Goal: Information Seeking & Learning: Learn about a topic

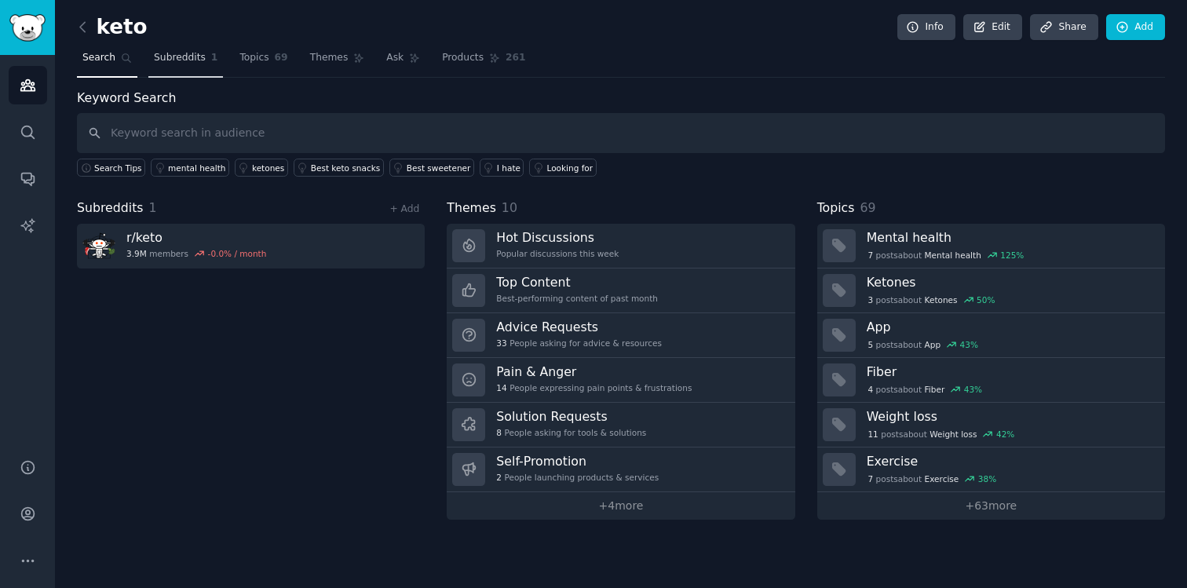
click at [160, 48] on link "Subreddits 1" at bounding box center [185, 62] width 75 height 32
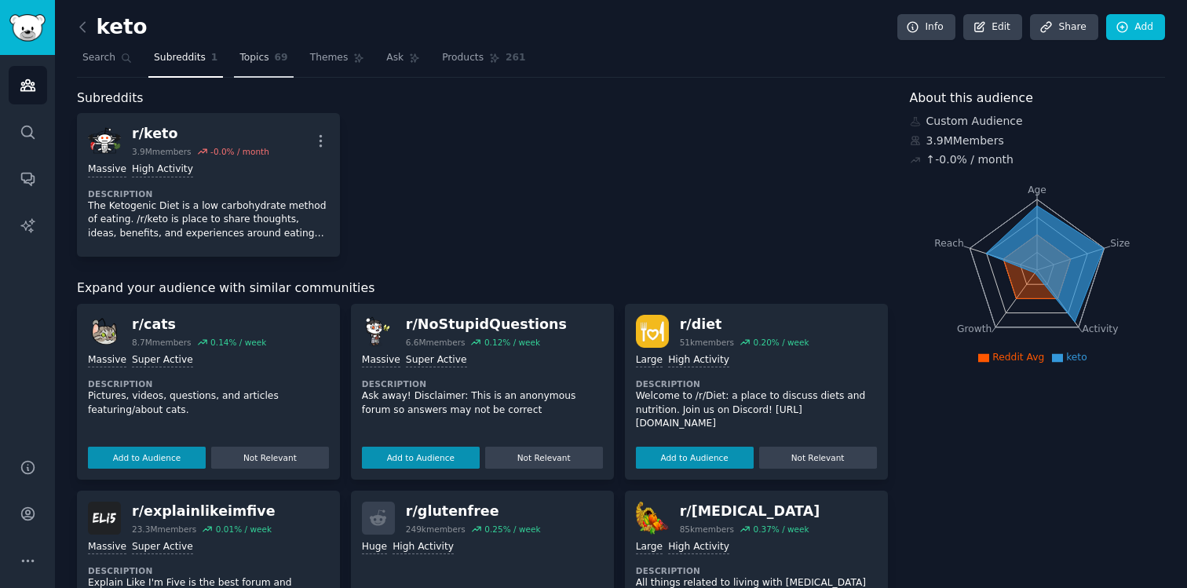
click at [254, 59] on span "Topics" at bounding box center [253, 58] width 29 height 14
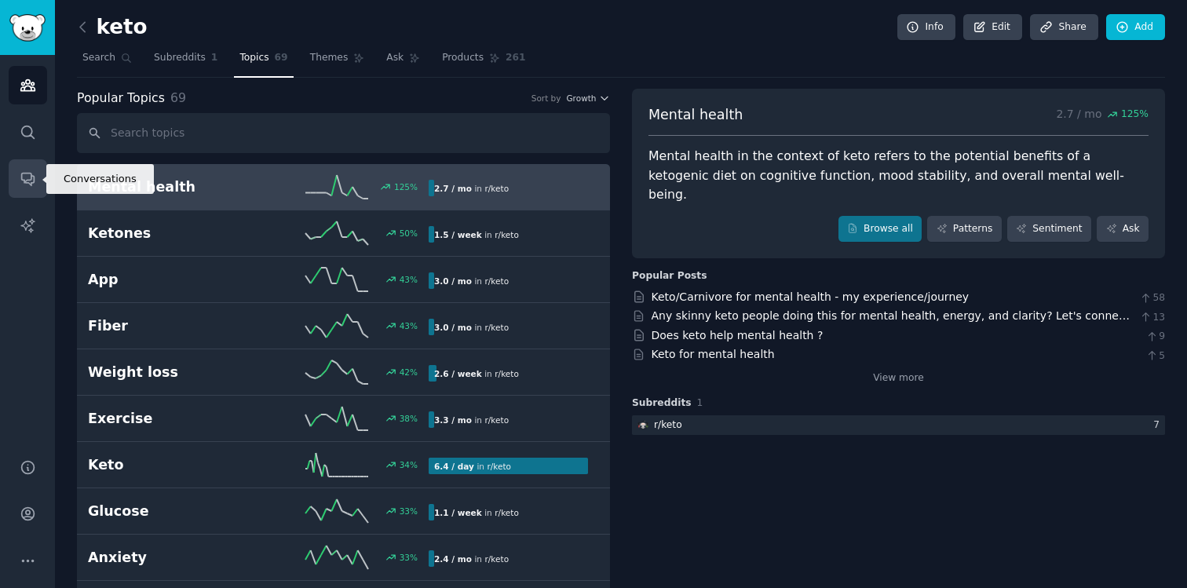
click at [29, 169] on link "Conversations" at bounding box center [28, 178] width 38 height 38
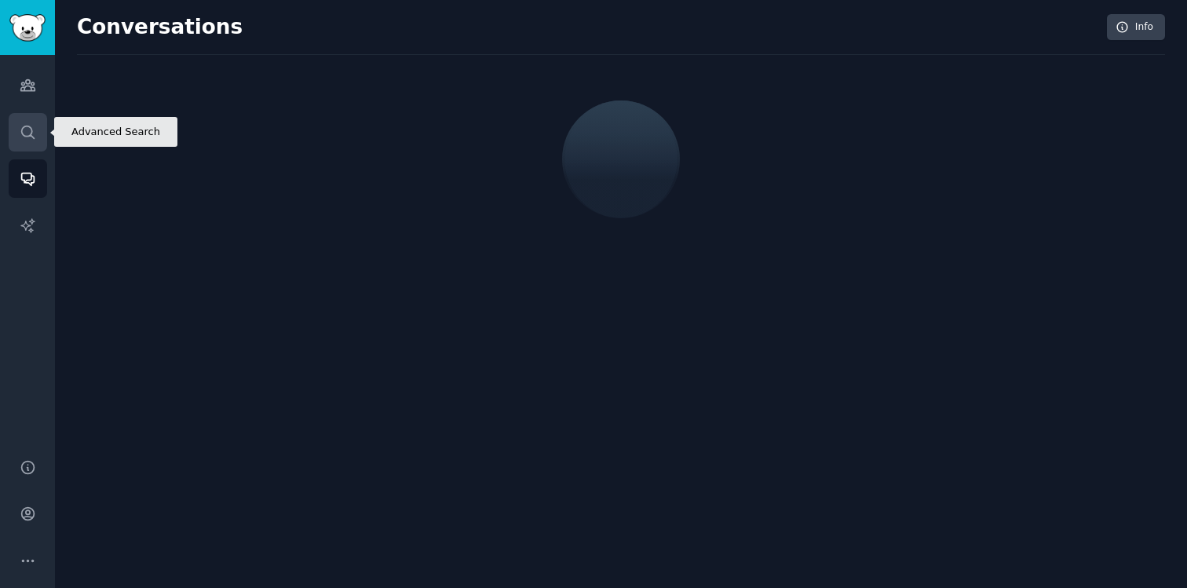
click at [24, 140] on icon "Sidebar" at bounding box center [28, 132] width 16 height 16
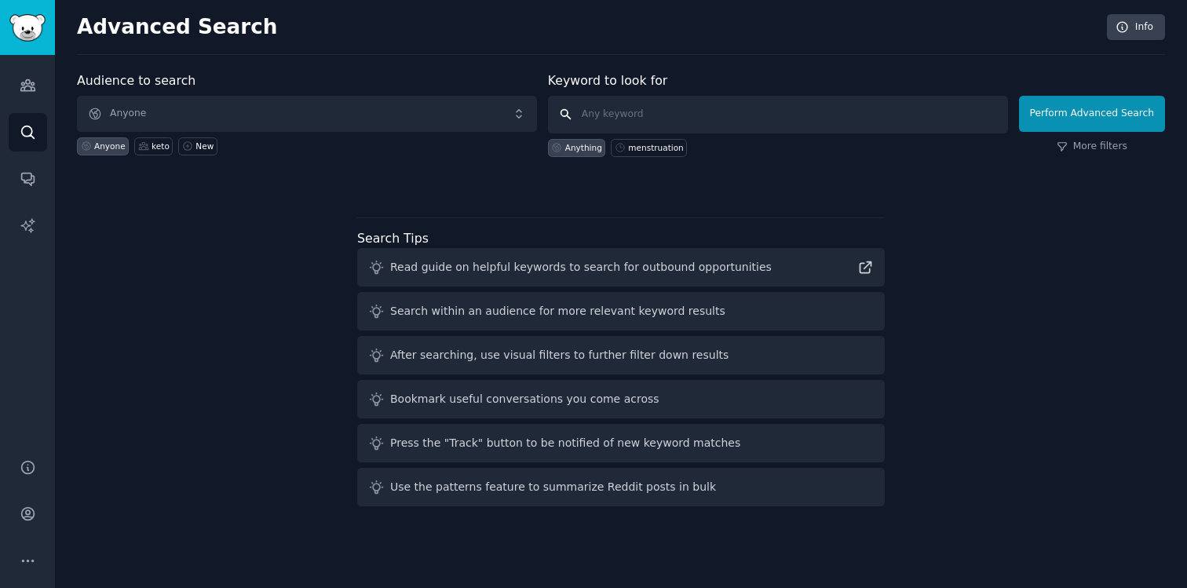
click at [614, 107] on input "text" at bounding box center [778, 115] width 460 height 38
type input "crypto"
click button "Perform Advanced Search" at bounding box center [1092, 114] width 146 height 36
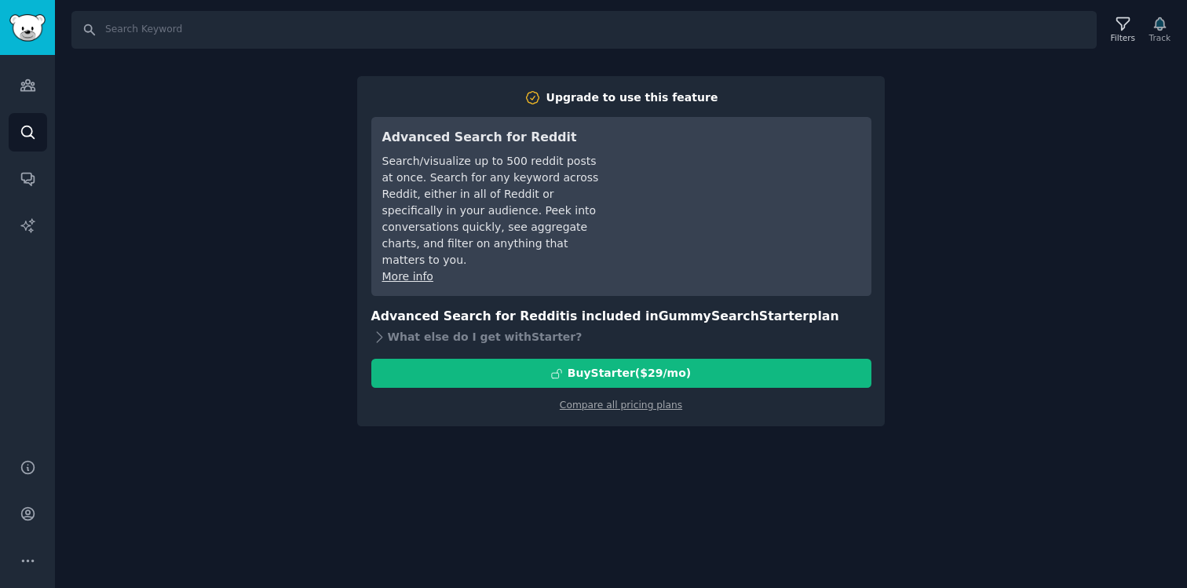
click at [234, 140] on div "Search Filters Track Upgrade to use this feature Advanced Search for Reddit Sea…" at bounding box center [621, 294] width 1132 height 588
click at [37, 132] on link "Search" at bounding box center [28, 132] width 38 height 38
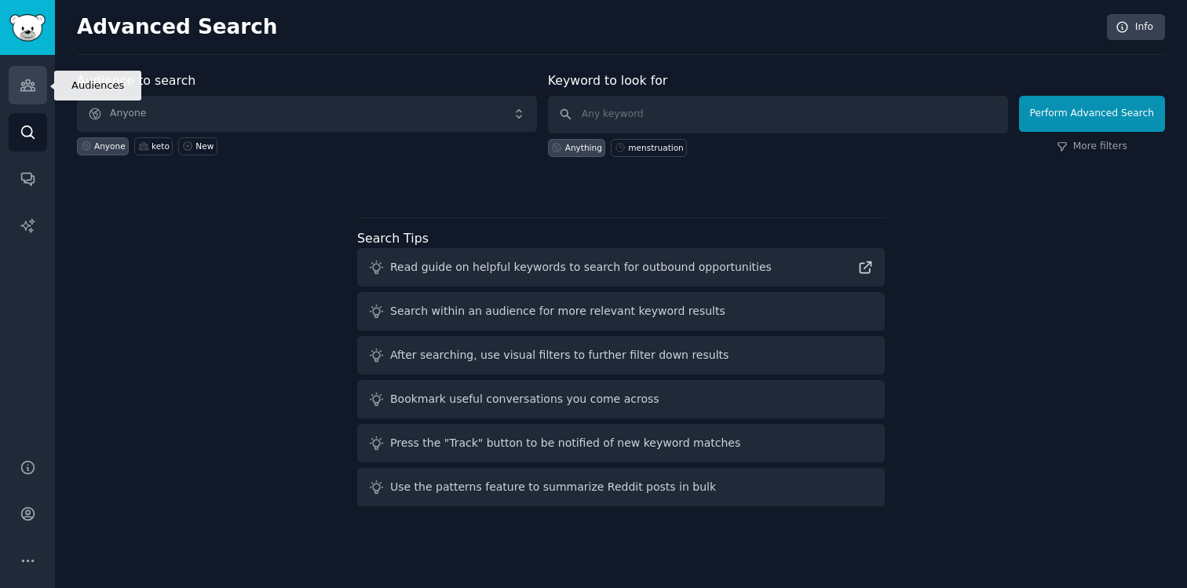
click at [23, 94] on link "Audiences" at bounding box center [28, 85] width 38 height 38
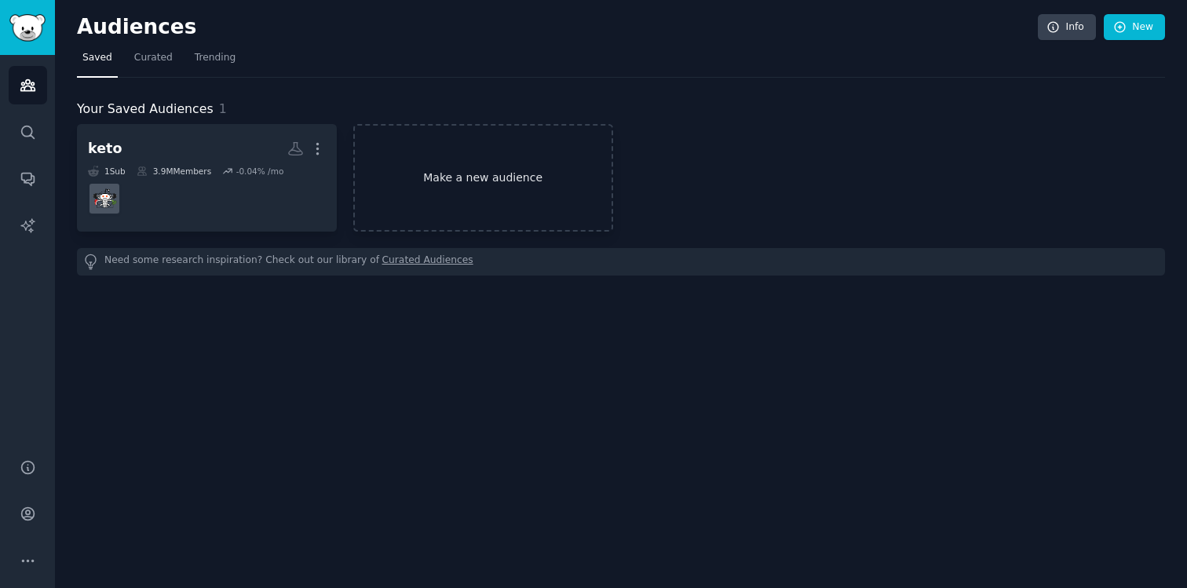
click at [385, 184] on link "Make a new audience" at bounding box center [483, 178] width 260 height 108
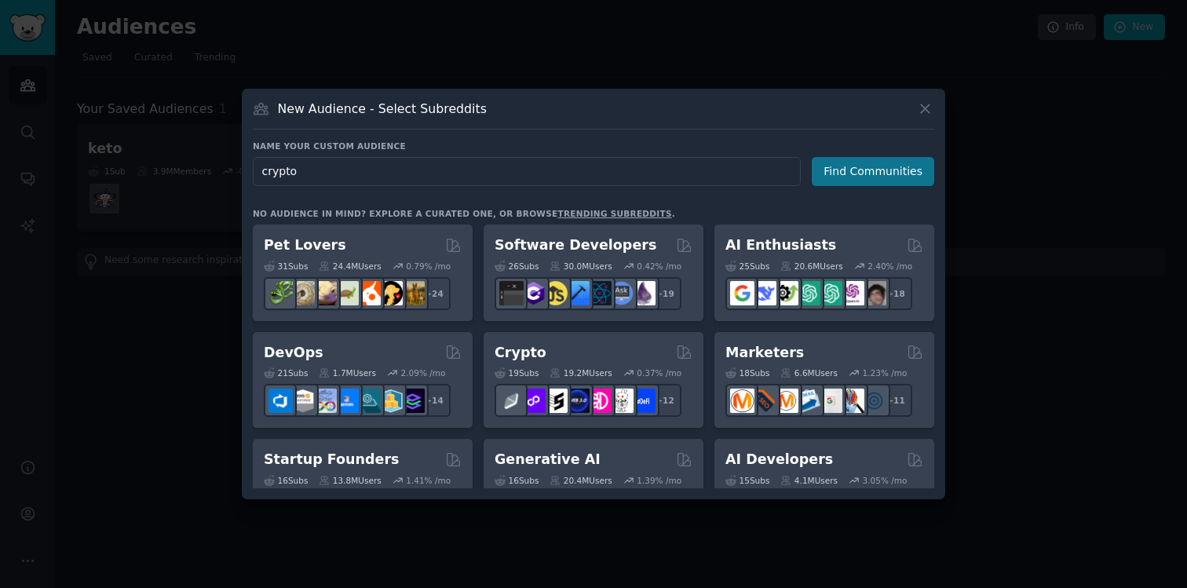
type input "crypto"
click at [851, 177] on button "Find Communities" at bounding box center [872, 171] width 122 height 29
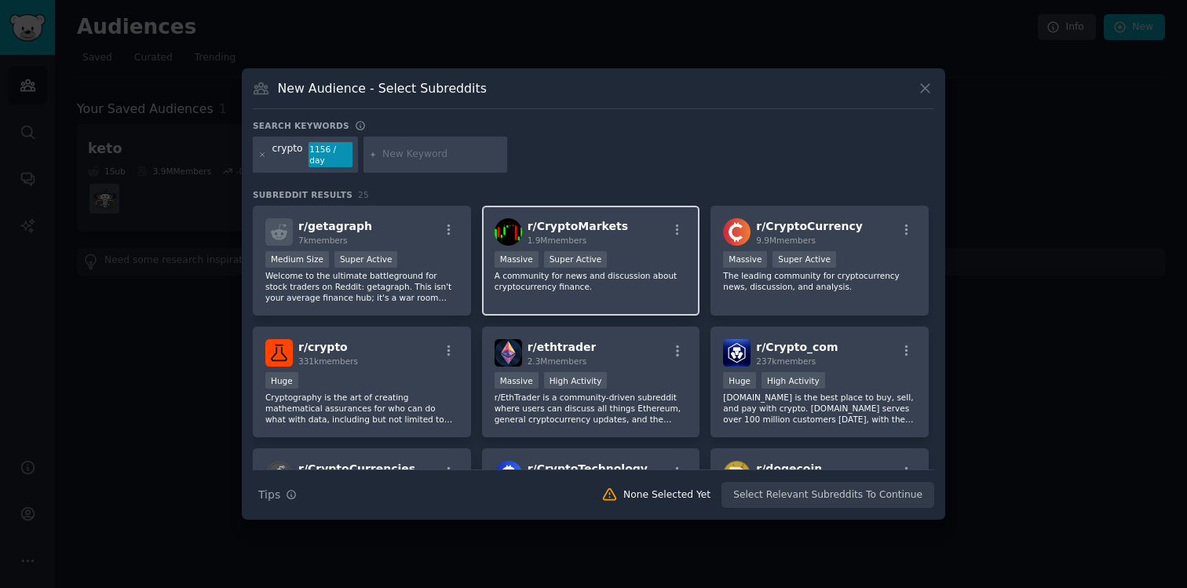
click at [665, 251] on div "Massive Super Active" at bounding box center [590, 261] width 193 height 20
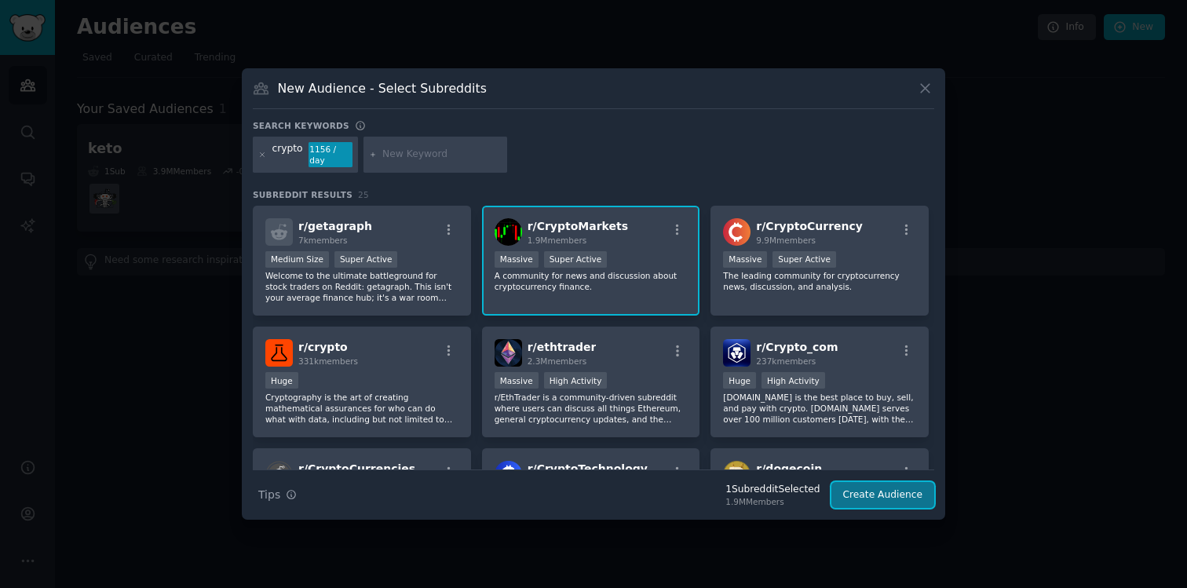
click at [873, 492] on button "Create Audience" at bounding box center [883, 495] width 104 height 27
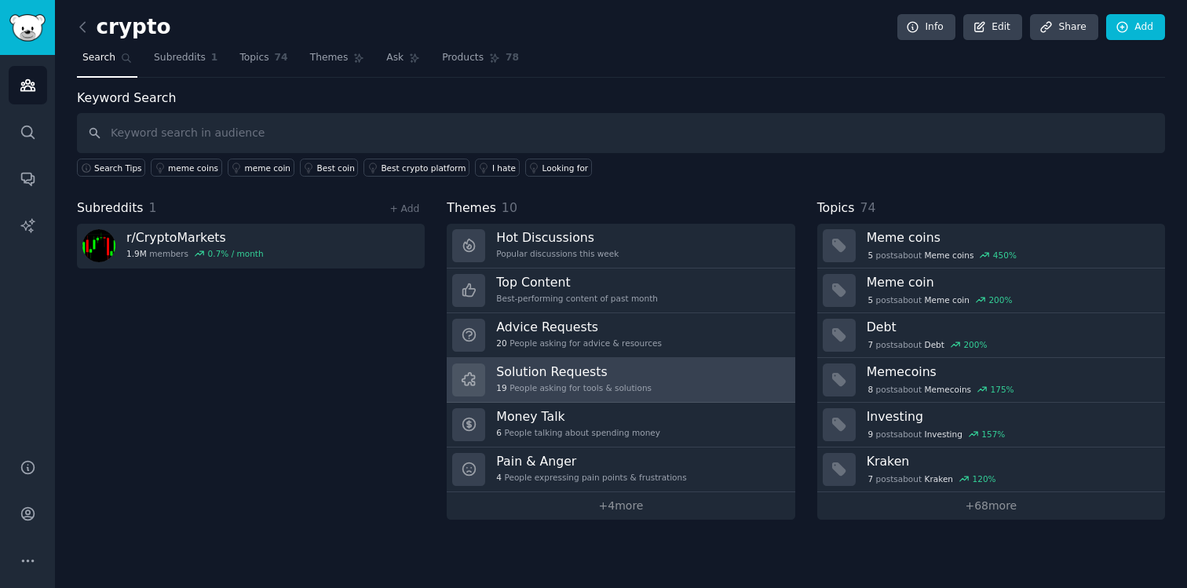
click at [622, 359] on link "Solution Requests 19 People asking for tools & solutions" at bounding box center [621, 380] width 348 height 45
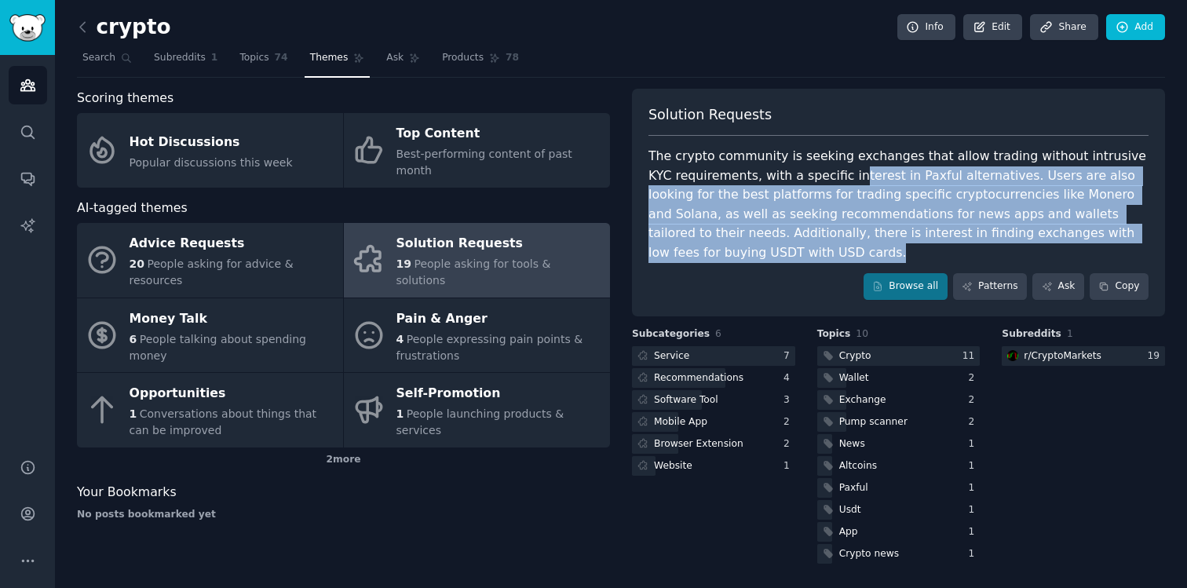
drag, startPoint x: 821, startPoint y: 179, endPoint x: 844, endPoint y: 247, distance: 72.0
click at [844, 247] on div "Solution Requests The crypto community is seeking exchanges that allow trading …" at bounding box center [898, 203] width 533 height 228
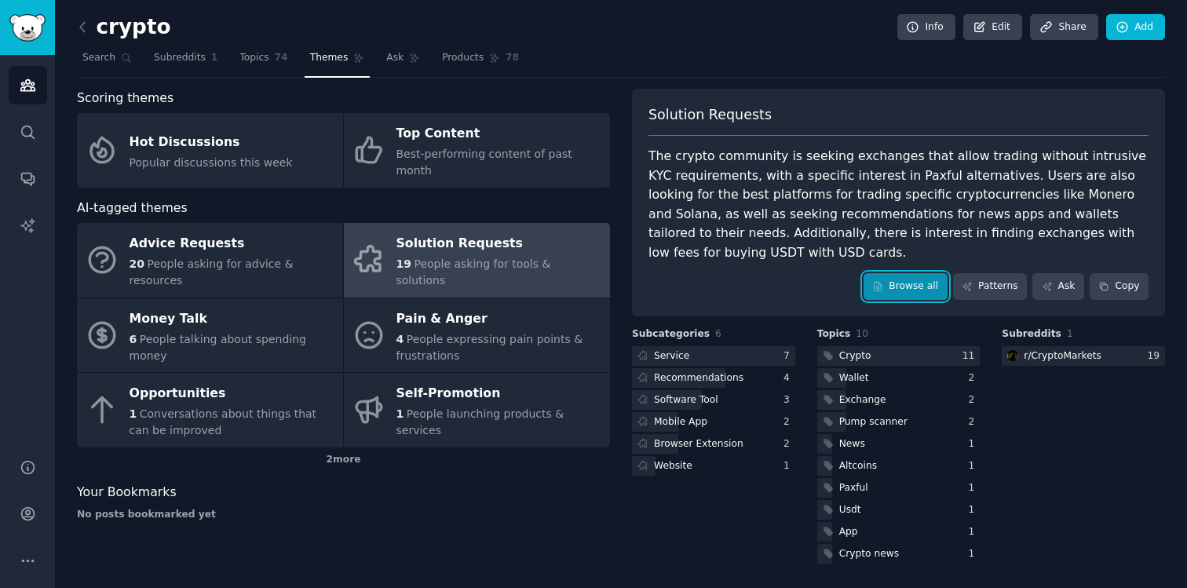
click at [934, 273] on link "Browse all" at bounding box center [905, 286] width 84 height 27
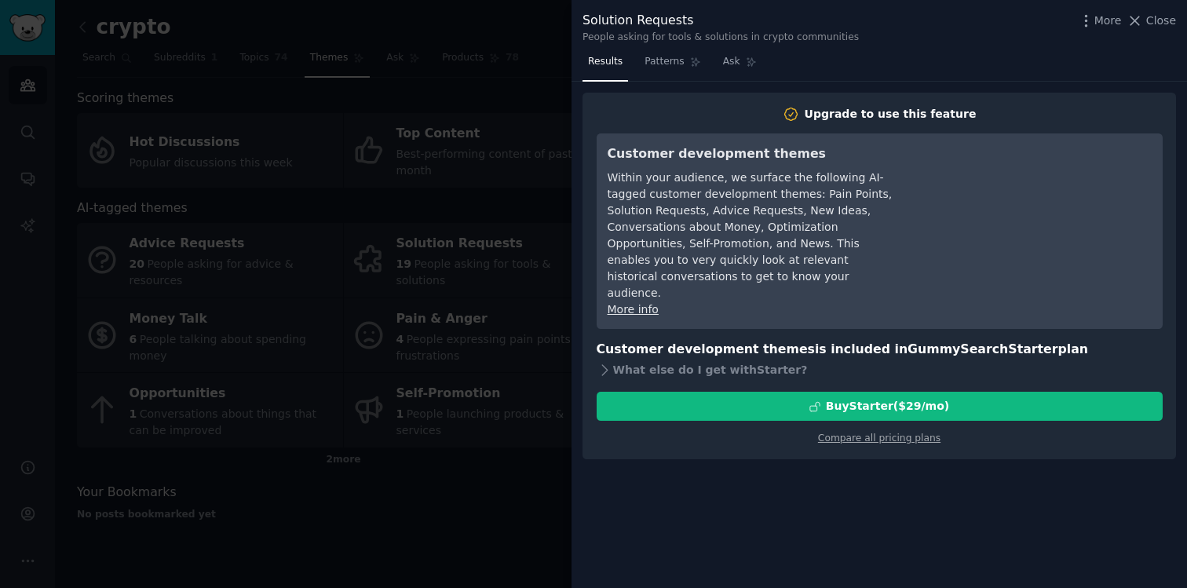
click at [487, 265] on div at bounding box center [593, 294] width 1187 height 588
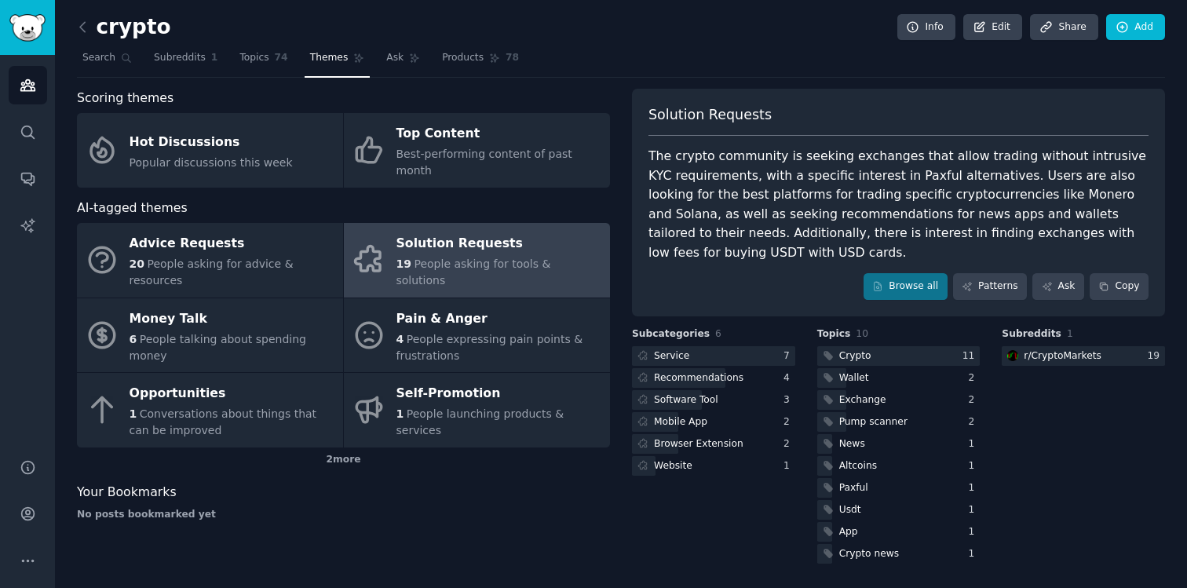
click at [272, 80] on div "crypto Info Edit Share Add Search Subreddits 1 Topics 74 Themes Ask Products 78…" at bounding box center [621, 294] width 1088 height 544
click at [273, 73] on link "Topics 74" at bounding box center [263, 62] width 59 height 32
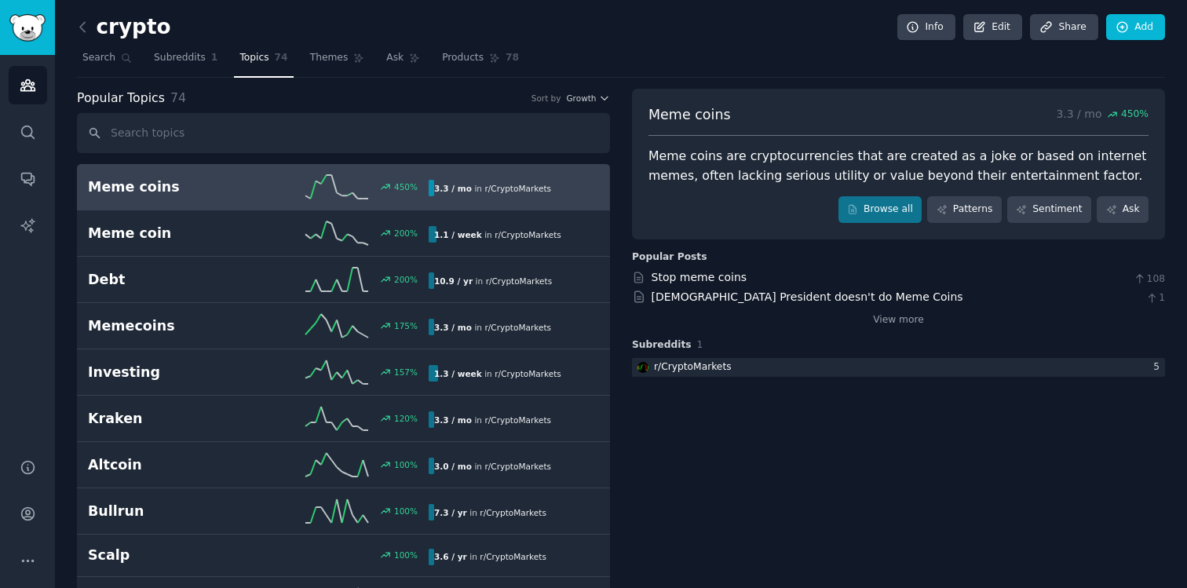
click at [242, 205] on link "Meme coins 450 % 3.3 / mo in r/ CryptoMarkets" at bounding box center [343, 187] width 533 height 46
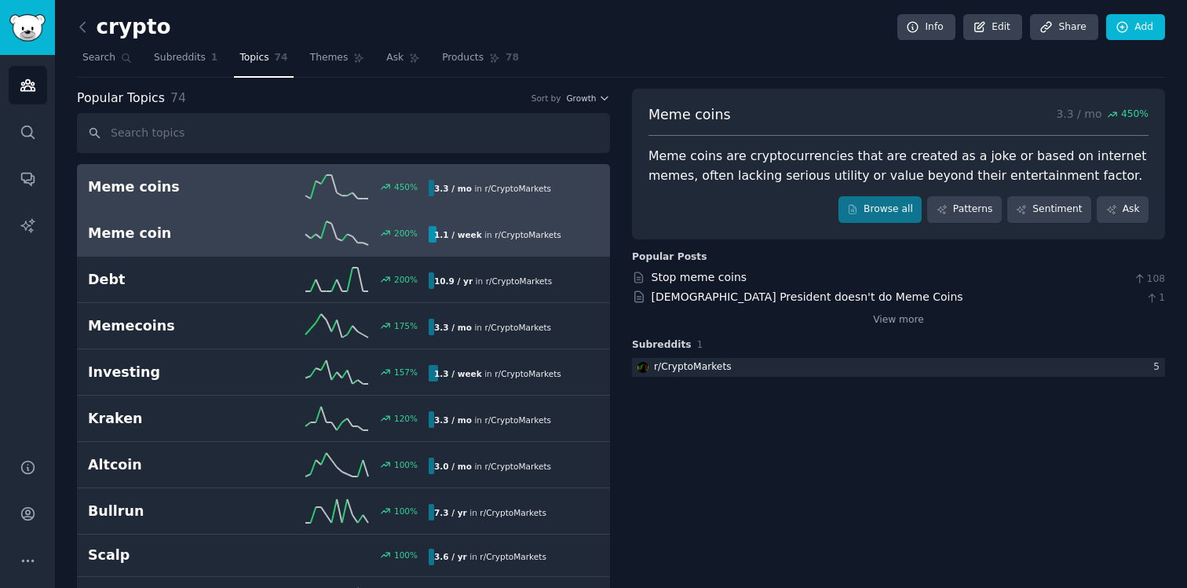
click at [231, 252] on link "Meme coin 200 % 1.1 / week in r/ CryptoMarkets" at bounding box center [343, 233] width 533 height 46
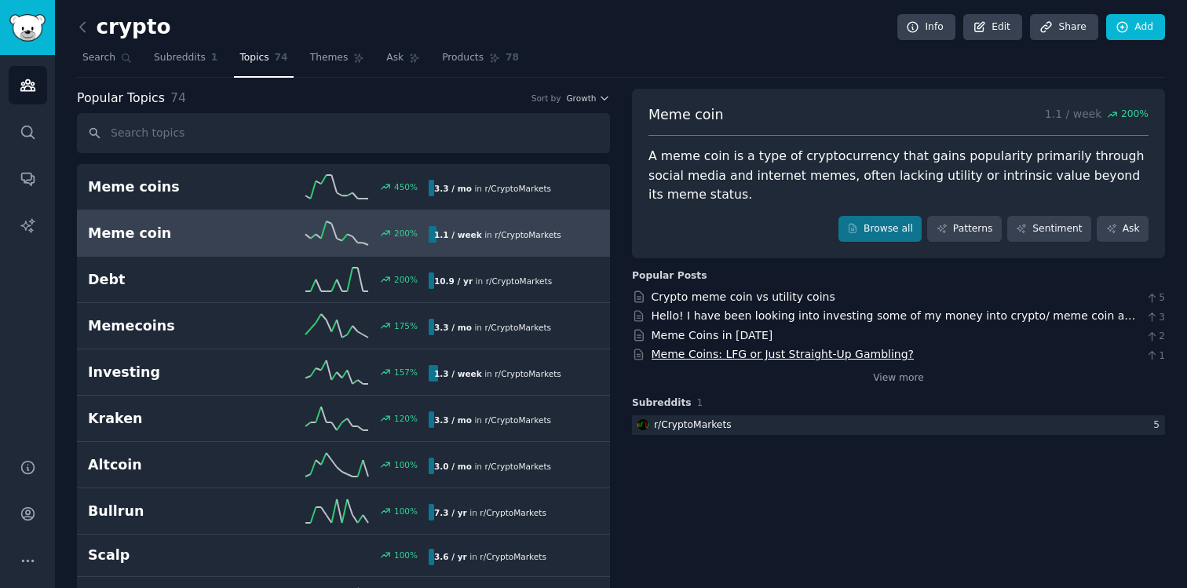
click at [866, 348] on link "Meme Coins: LFG or Just Straight-Up Gambling?" at bounding box center [782, 354] width 263 height 13
click at [214, 62] on link "Subreddits 1" at bounding box center [185, 62] width 75 height 32
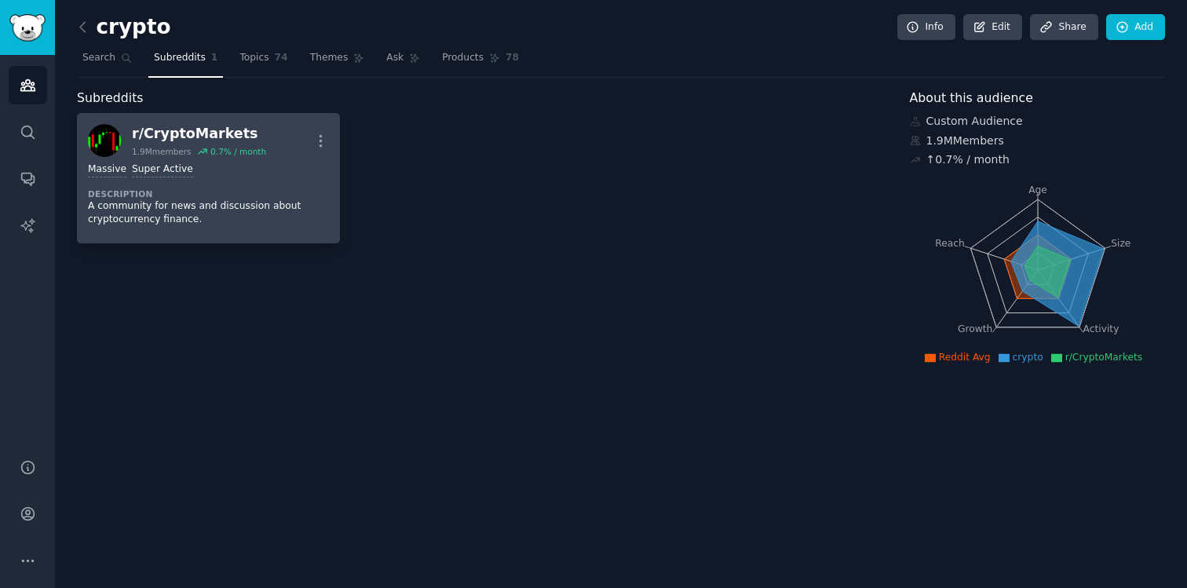
click at [222, 140] on div "r/ CryptoMarkets" at bounding box center [199, 134] width 134 height 20
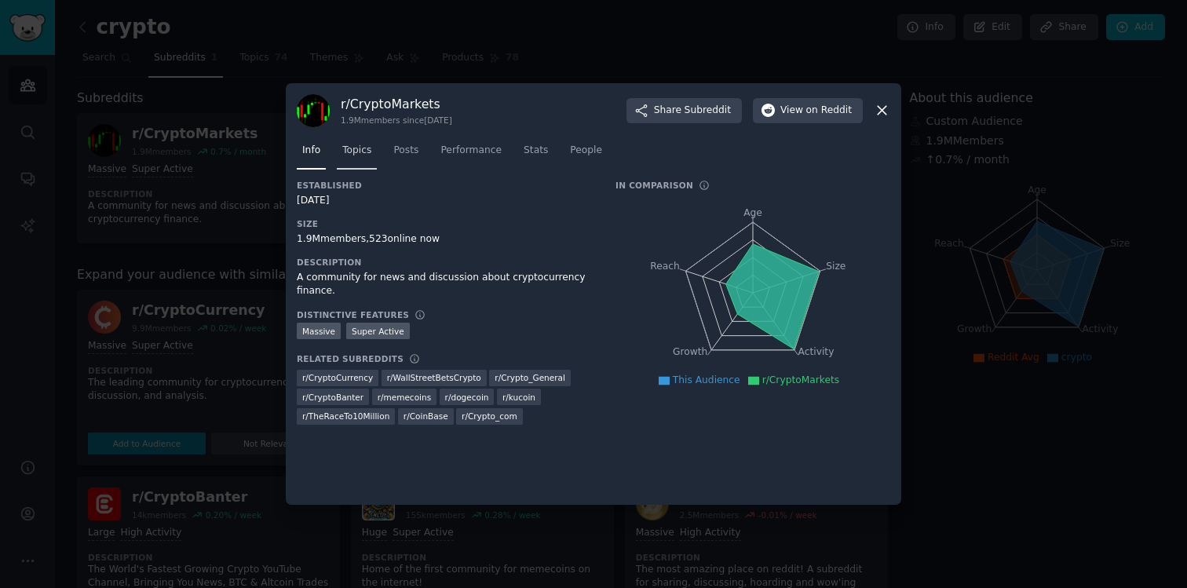
click at [371, 149] on span "Topics" at bounding box center [356, 151] width 29 height 14
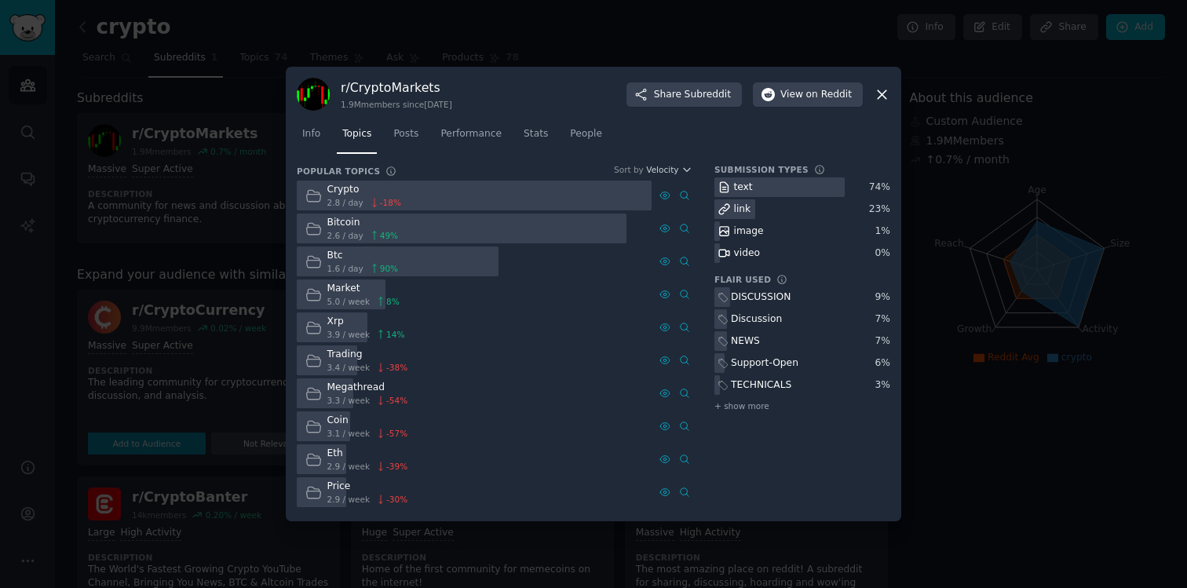
click at [477, 200] on div at bounding box center [474, 195] width 355 height 31
click at [221, 374] on div at bounding box center [593, 294] width 1187 height 588
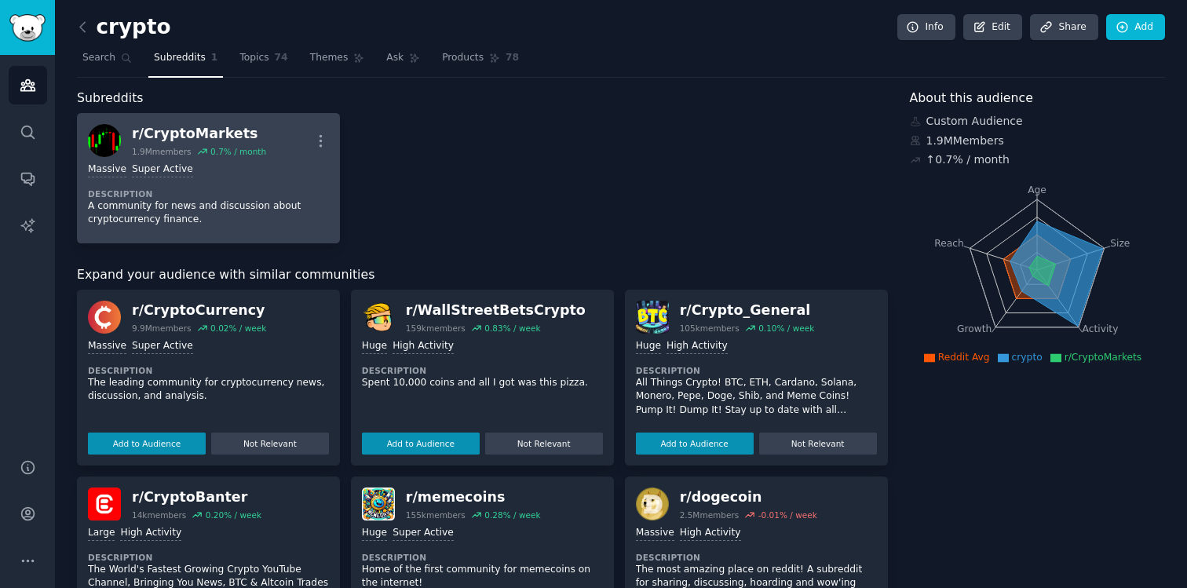
click at [296, 230] on div "Massive Super Active Description A community for news and discussion about cryp…" at bounding box center [208, 194] width 241 height 75
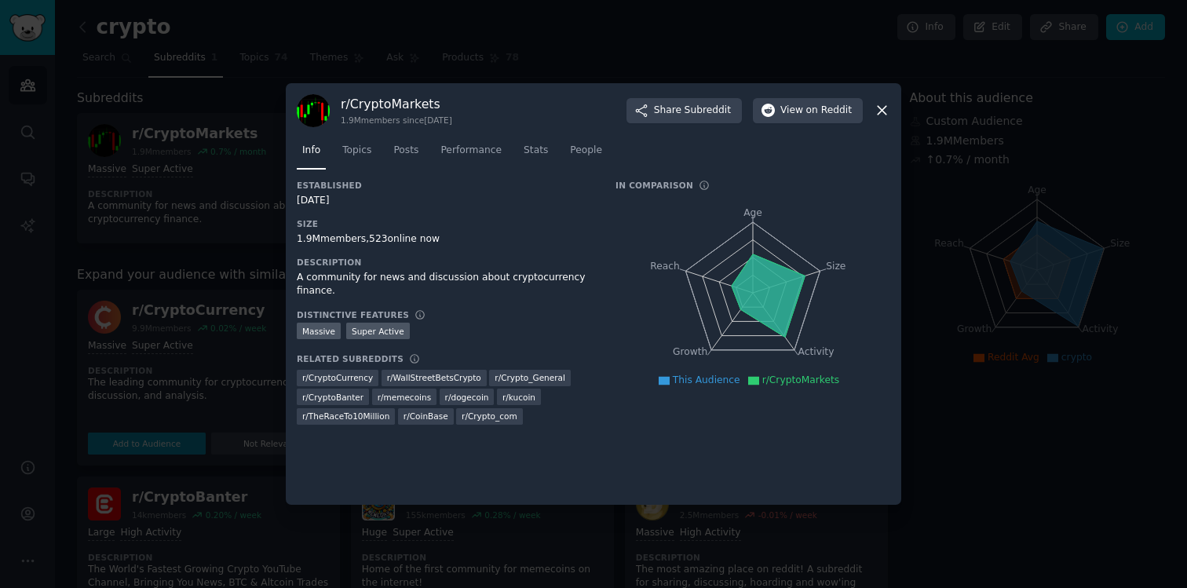
click at [228, 236] on div at bounding box center [593, 294] width 1187 height 588
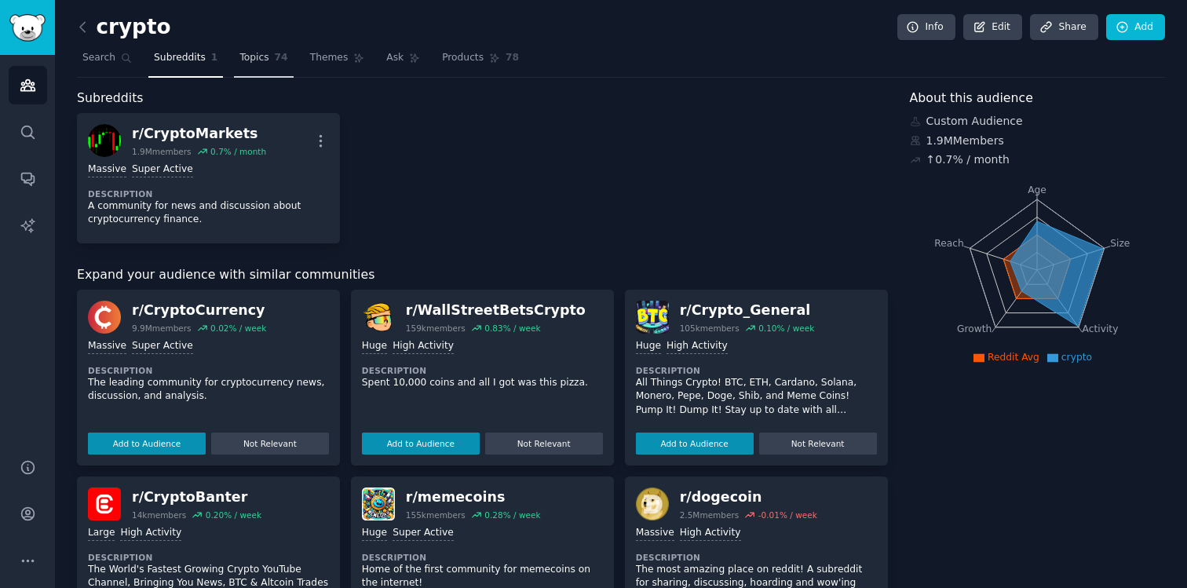
click at [262, 60] on span "Topics" at bounding box center [253, 58] width 29 height 14
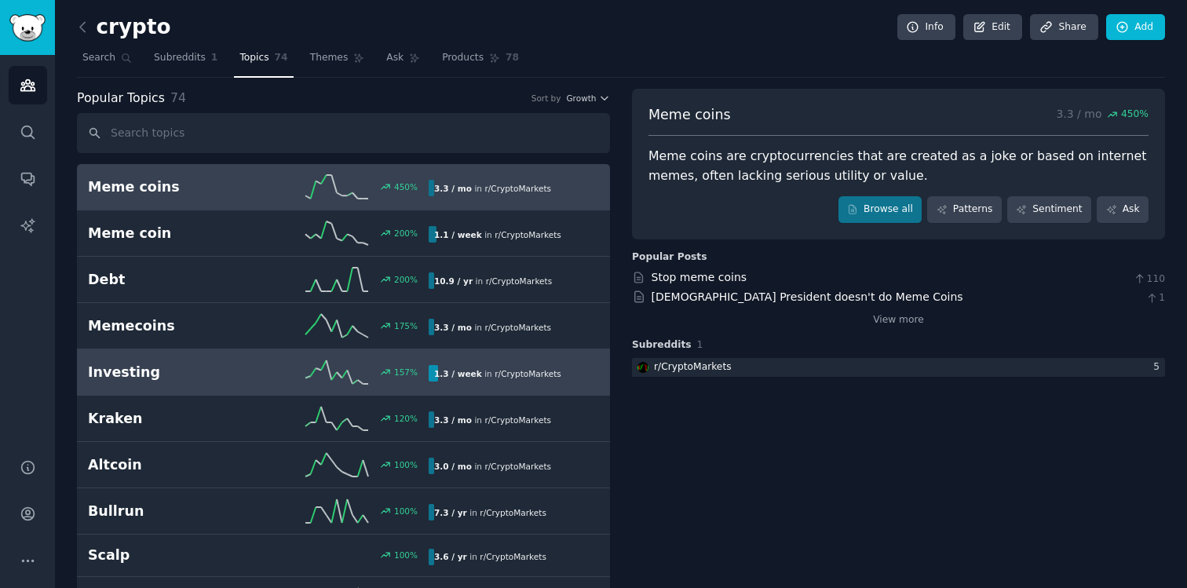
click at [262, 369] on div "157 %" at bounding box center [343, 372] width 170 height 24
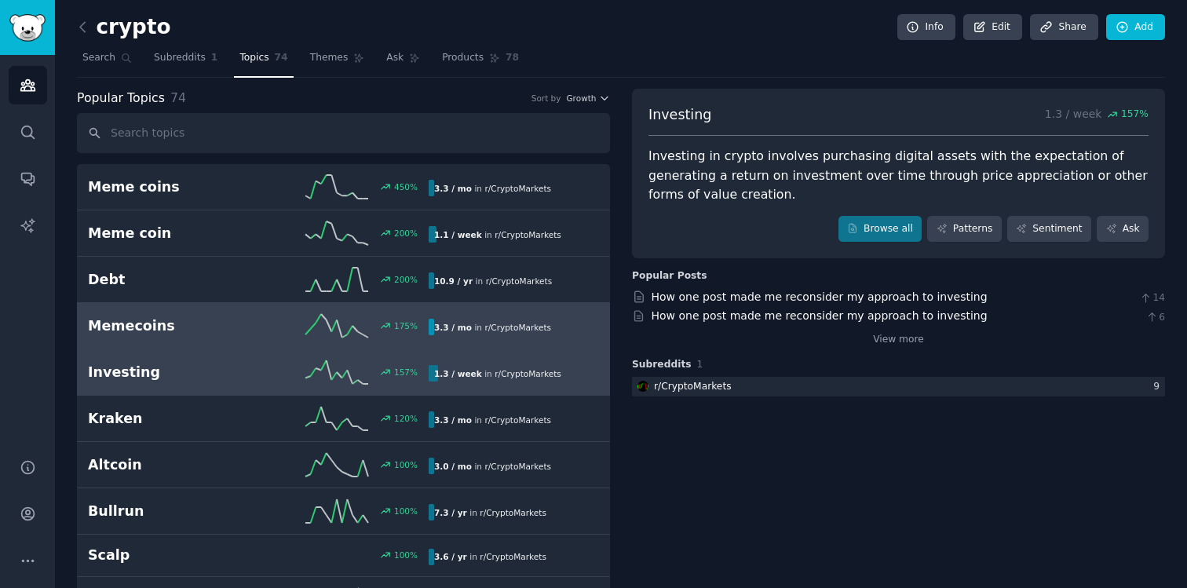
click at [511, 311] on link "Memecoins 175 % 3.3 / mo in r/ CryptoMarkets" at bounding box center [343, 326] width 533 height 46
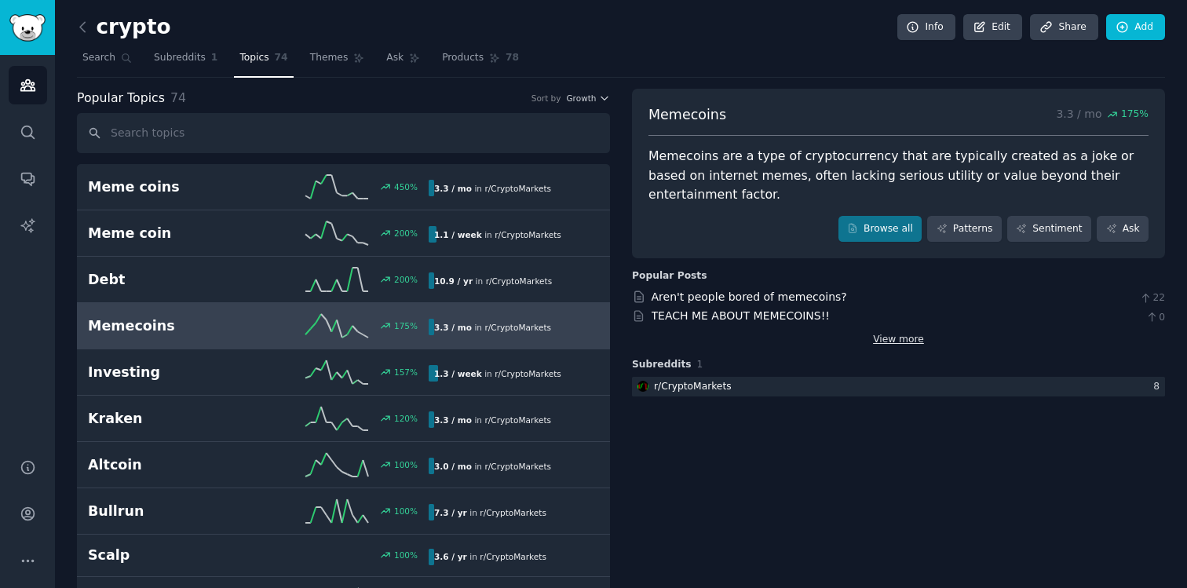
click at [895, 333] on link "View more" at bounding box center [898, 340] width 51 height 14
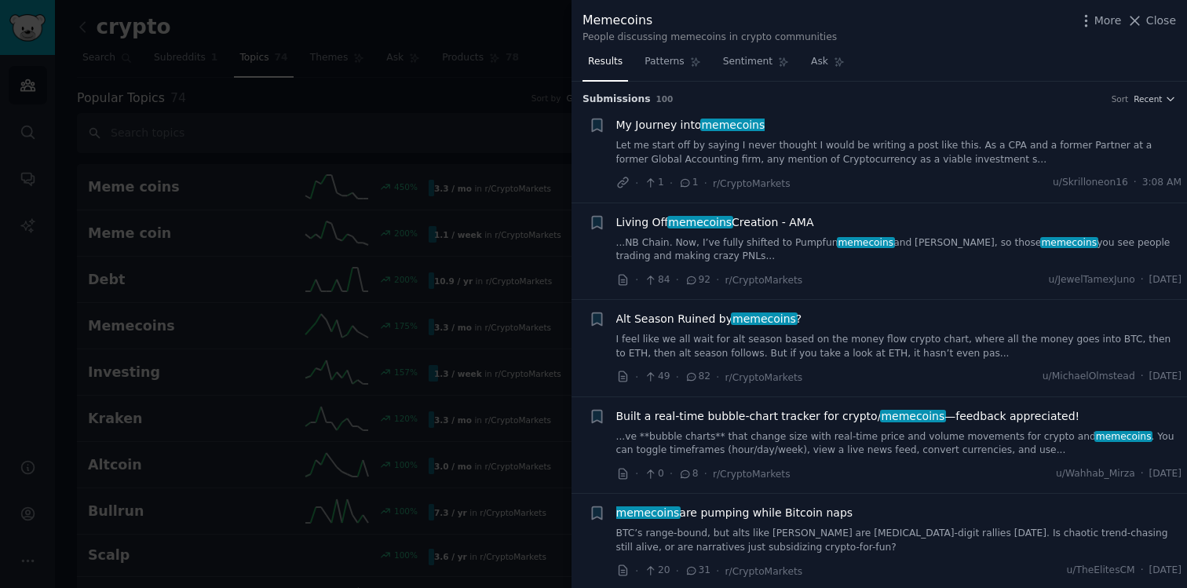
click at [751, 224] on span "Living Off memecoins Creation - AMA" at bounding box center [715, 222] width 198 height 16
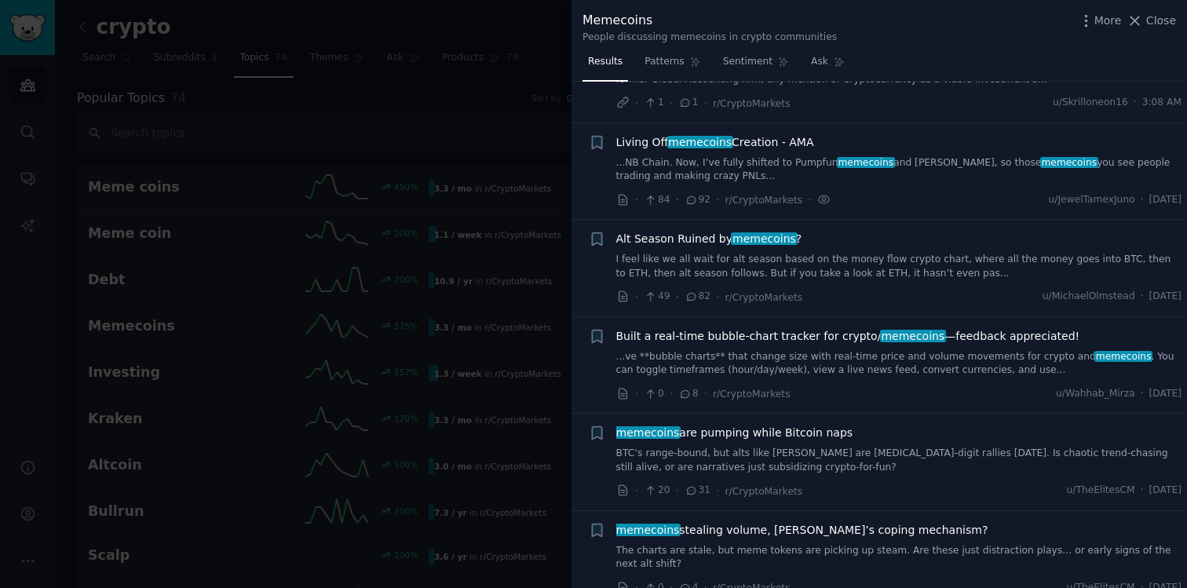
scroll to position [122, 0]
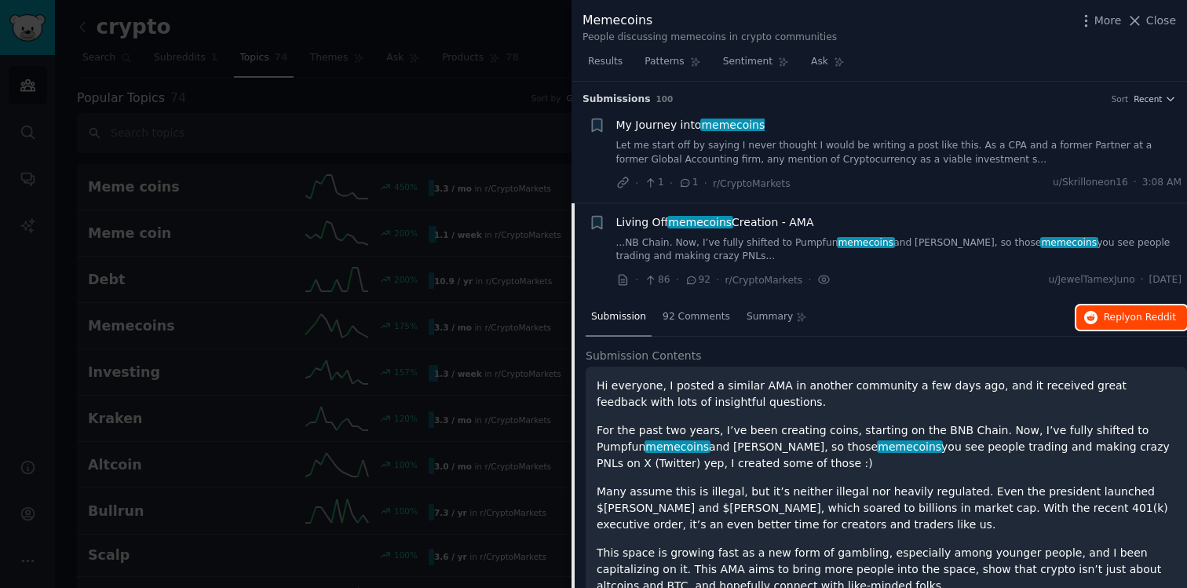
click at [1121, 316] on span "Reply on Reddit" at bounding box center [1139, 318] width 72 height 14
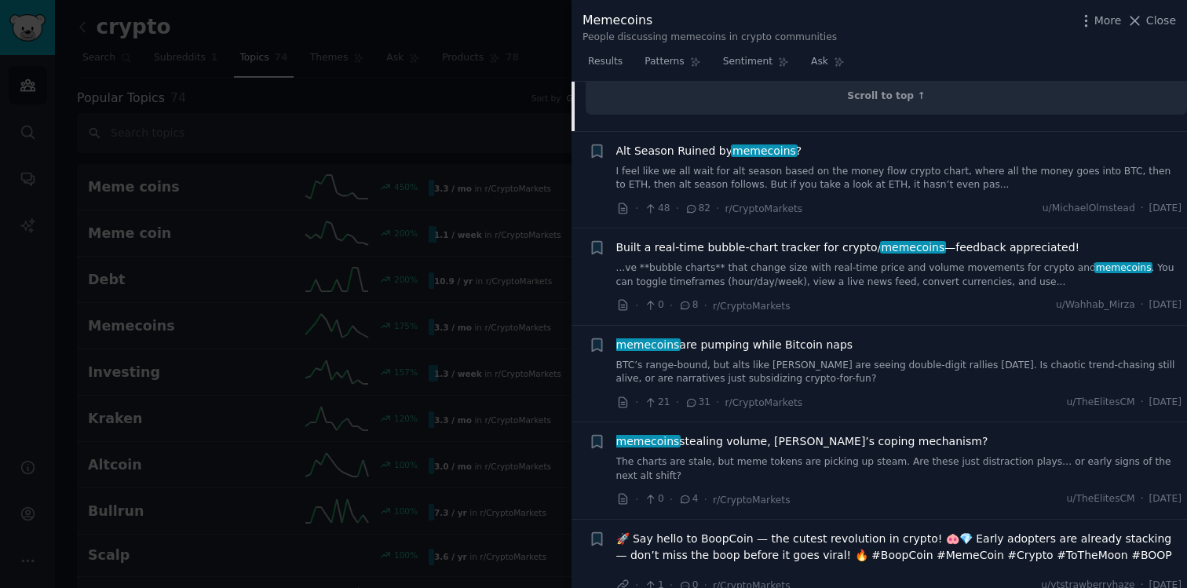
scroll to position [563, 0]
